Goal: Navigation & Orientation: Find specific page/section

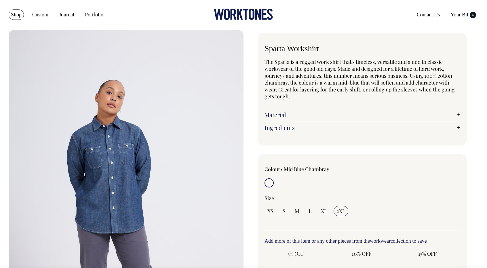
drag, startPoint x: 0, startPoint y: 0, endPoint x: 18, endPoint y: 14, distance: 22.4
click at [18, 14] on link "Shop" at bounding box center [16, 14] width 15 height 10
